Goal: Task Accomplishment & Management: Complete application form

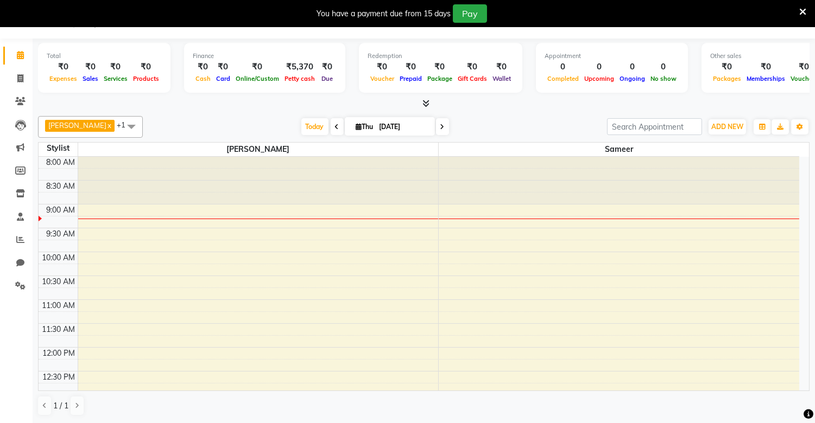
scroll to position [28, 0]
click at [16, 84] on span at bounding box center [20, 79] width 19 height 12
select select "8688"
select select "service"
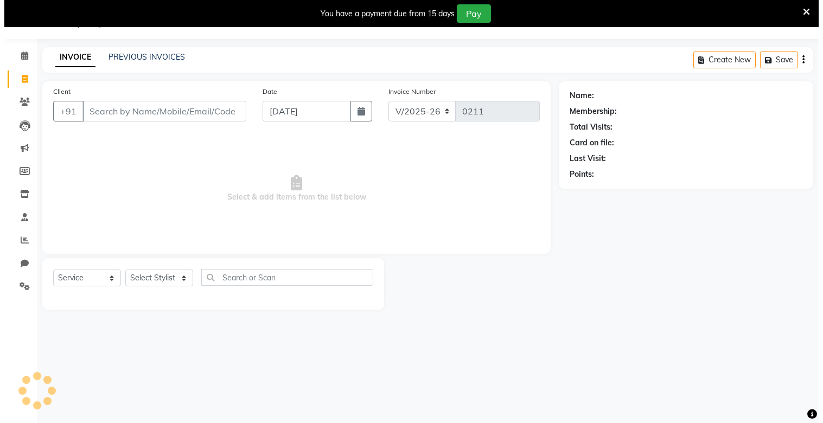
scroll to position [27, 0]
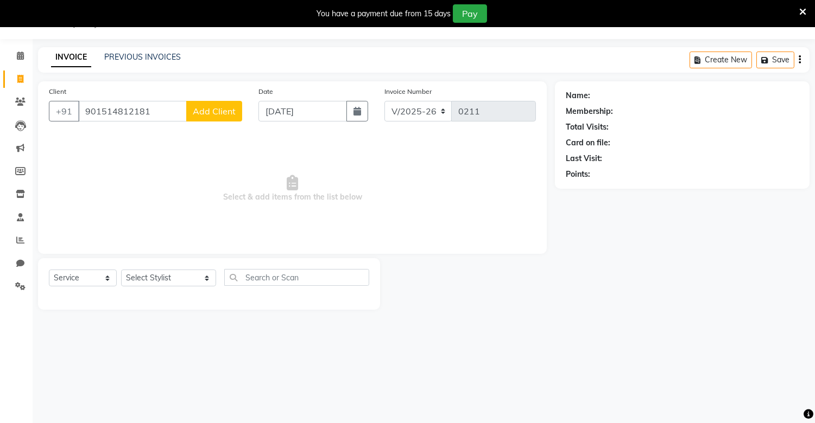
type input "901514812181"
click at [225, 112] on span "Add Client" at bounding box center [214, 111] width 43 height 11
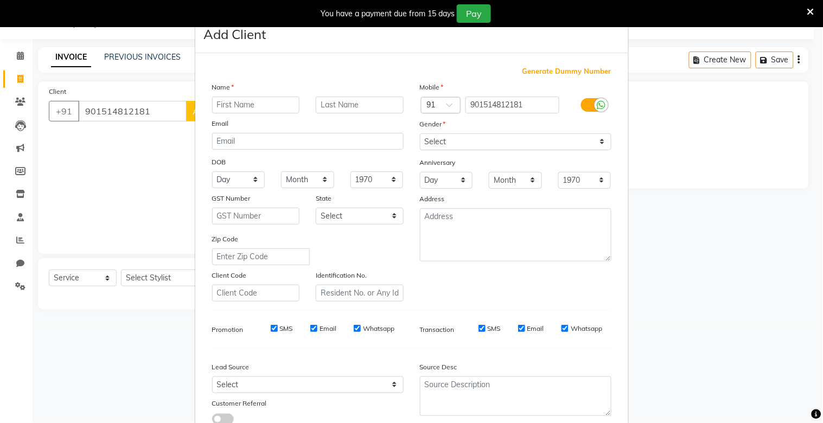
click at [225, 112] on input "text" at bounding box center [256, 105] width 88 height 17
type input "many"
click at [342, 103] on input "text" at bounding box center [360, 105] width 88 height 17
type input "sir"
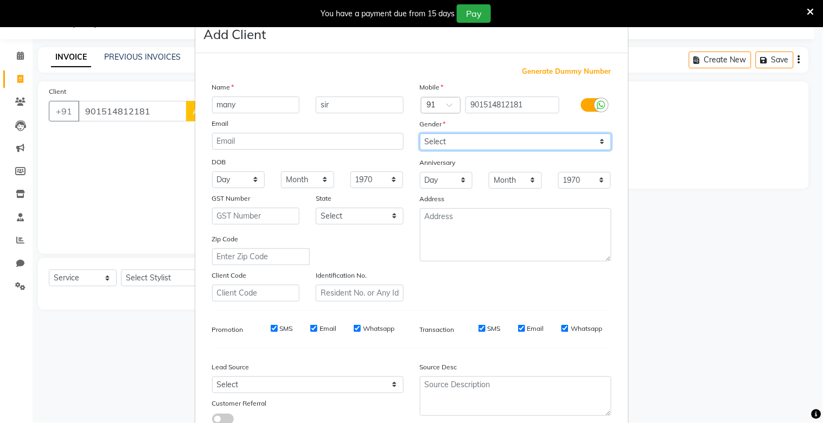
click at [479, 150] on select "Select [DEMOGRAPHIC_DATA] [DEMOGRAPHIC_DATA] Other Prefer Not To Say" at bounding box center [516, 142] width 192 height 17
select select "[DEMOGRAPHIC_DATA]"
click at [420, 134] on select "Select [DEMOGRAPHIC_DATA] [DEMOGRAPHIC_DATA] Other Prefer Not To Say" at bounding box center [516, 142] width 192 height 17
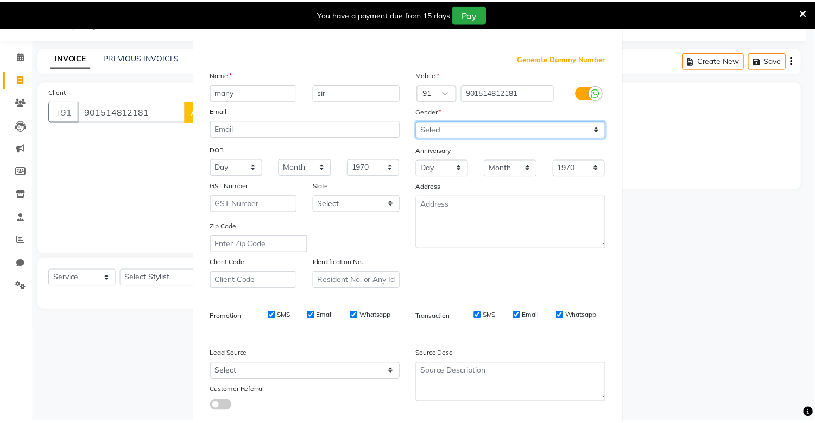
scroll to position [78, 0]
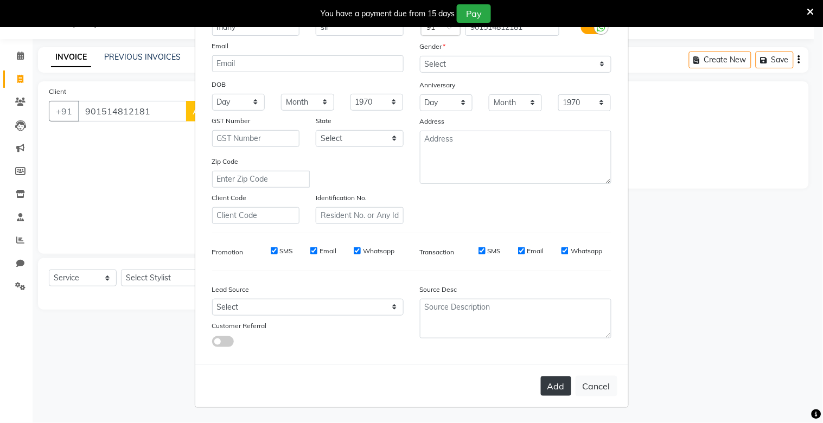
click at [541, 395] on button "Add" at bounding box center [556, 387] width 30 height 20
select select
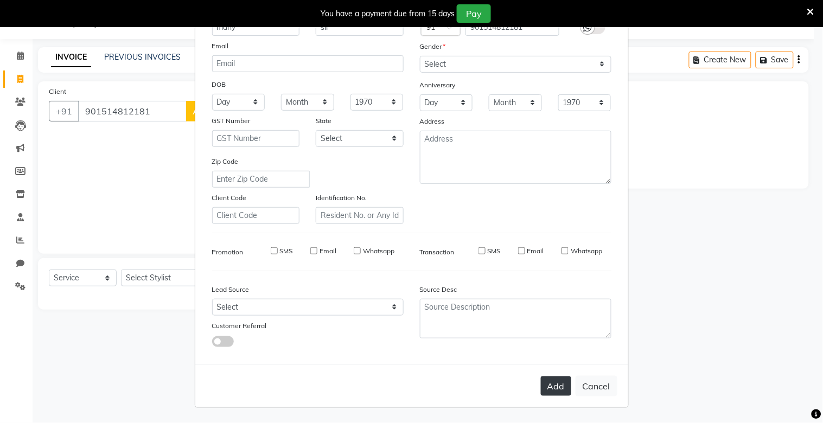
select select
checkbox input "false"
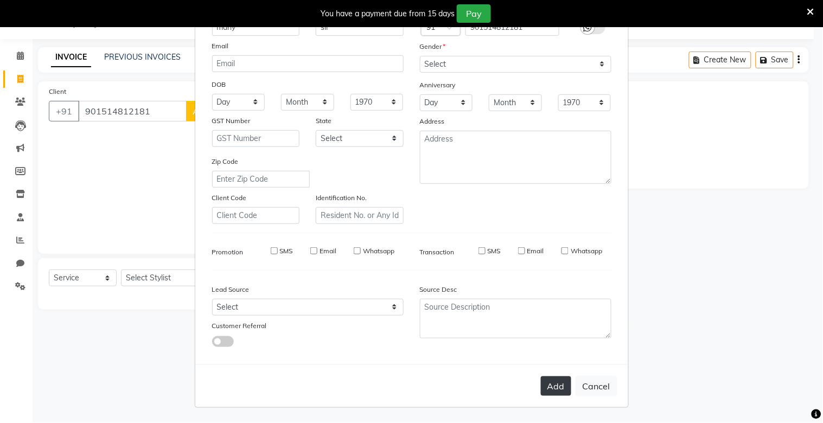
checkbox input "false"
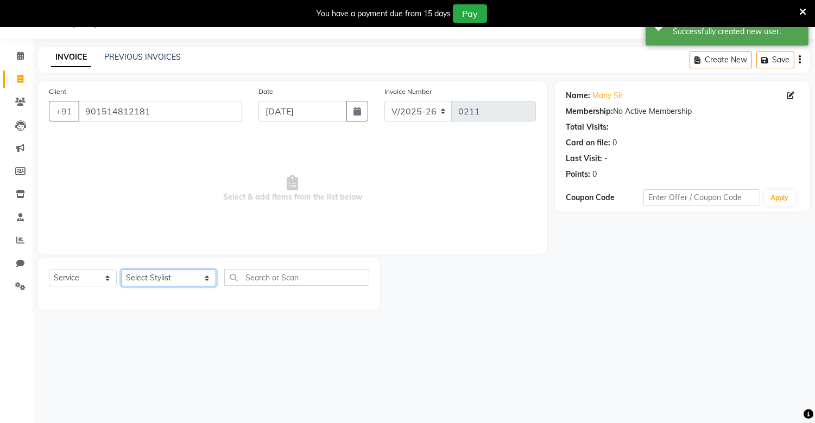
click at [178, 273] on select "Select Stylist alam [DEMOGRAPHIC_DATA] hair [PERSON_NAME] [DEMOGRAPHIC_DATA] ha…" at bounding box center [168, 278] width 95 height 17
click at [121, 270] on select "Select Stylist alam [DEMOGRAPHIC_DATA] hair [PERSON_NAME] [DEMOGRAPHIC_DATA] ha…" at bounding box center [168, 278] width 95 height 17
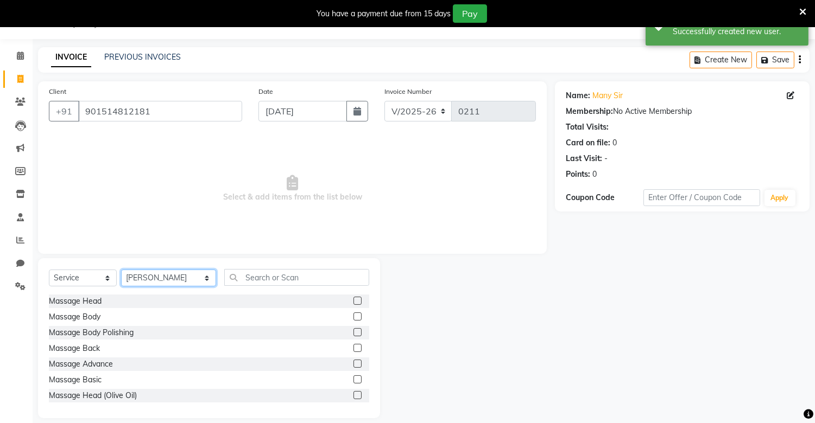
click at [178, 278] on select "Select Stylist alam [DEMOGRAPHIC_DATA] hair [PERSON_NAME] [DEMOGRAPHIC_DATA] ha…" at bounding box center [168, 278] width 95 height 17
select select "89412"
click at [121, 270] on select "Select Stylist alam [DEMOGRAPHIC_DATA] hair [PERSON_NAME] [DEMOGRAPHIC_DATA] ha…" at bounding box center [168, 278] width 95 height 17
click at [250, 281] on input "text" at bounding box center [296, 277] width 144 height 17
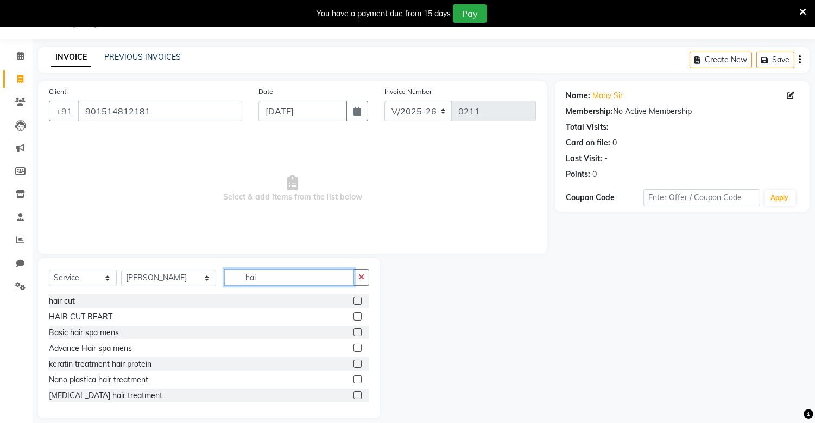
type input "hai"
click at [353, 297] on label at bounding box center [357, 301] width 8 height 8
click at [353, 298] on input "checkbox" at bounding box center [356, 301] width 7 height 7
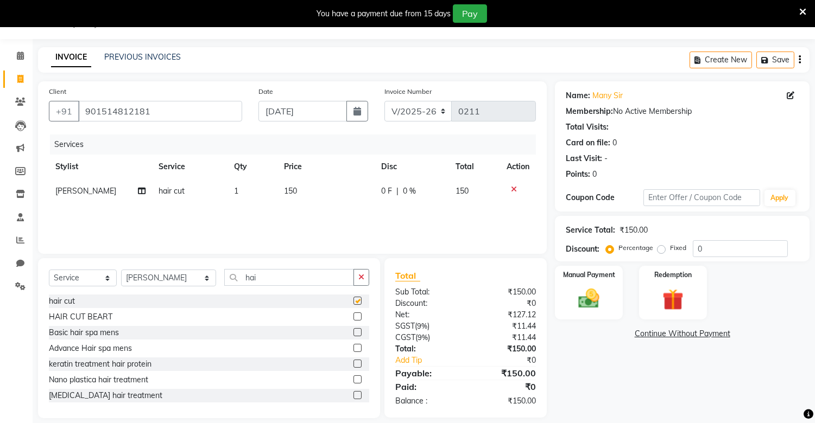
checkbox input "false"
click at [594, 304] on img at bounding box center [589, 300] width 36 height 26
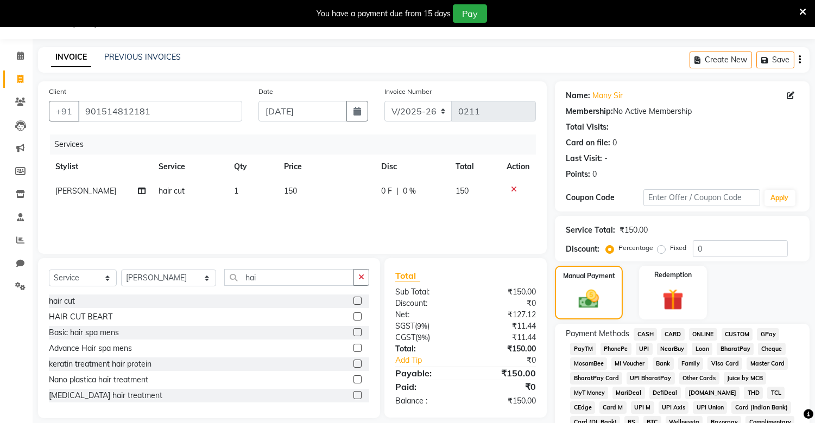
click at [608, 351] on span "PhonePe" at bounding box center [615, 349] width 31 height 12
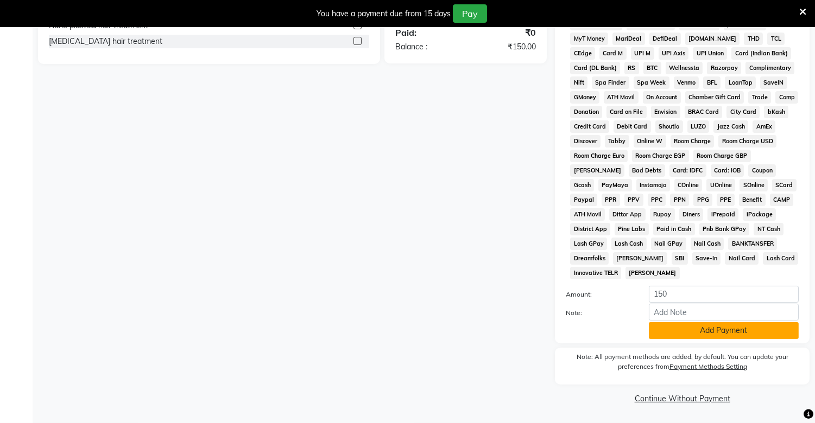
click at [690, 328] on button "Add Payment" at bounding box center [724, 330] width 150 height 17
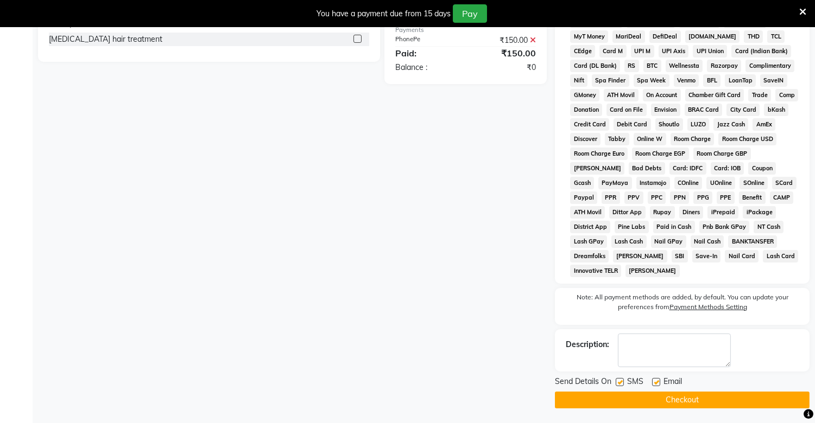
click at [686, 402] on button "Checkout" at bounding box center [682, 400] width 255 height 17
